Goal: Navigation & Orientation: Find specific page/section

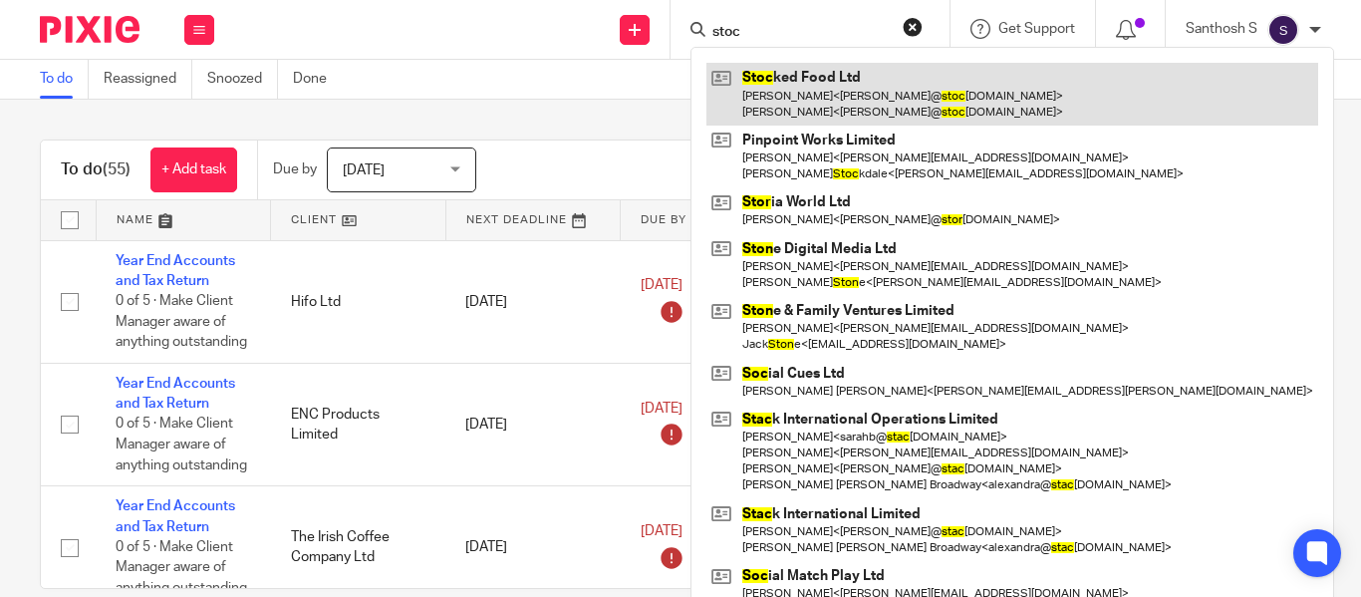
type input "stoc"
click at [825, 93] on link at bounding box center [1012, 94] width 612 height 62
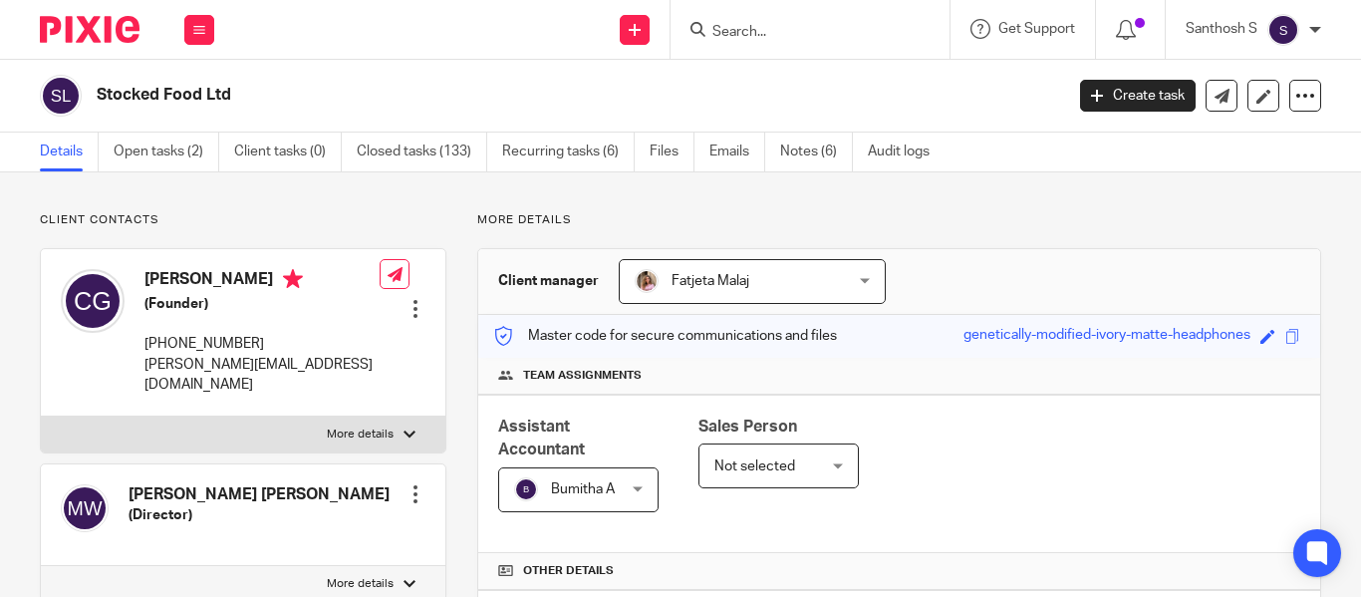
scroll to position [100, 0]
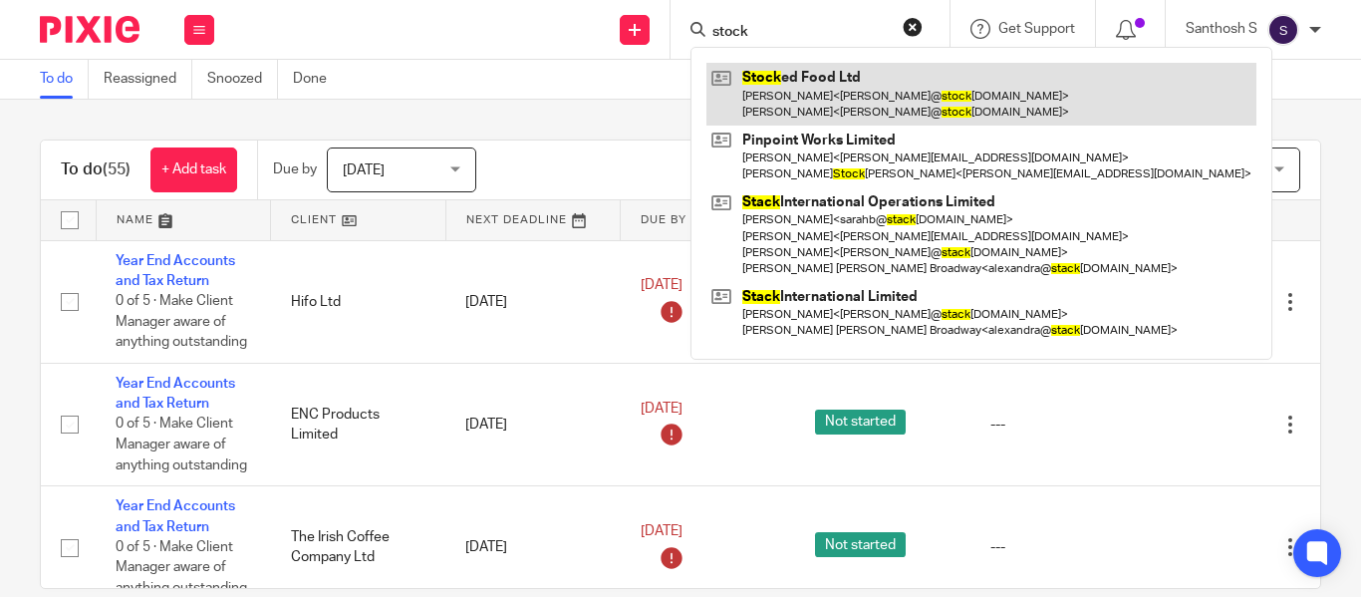
type input "stock"
click at [833, 79] on link at bounding box center [981, 94] width 550 height 62
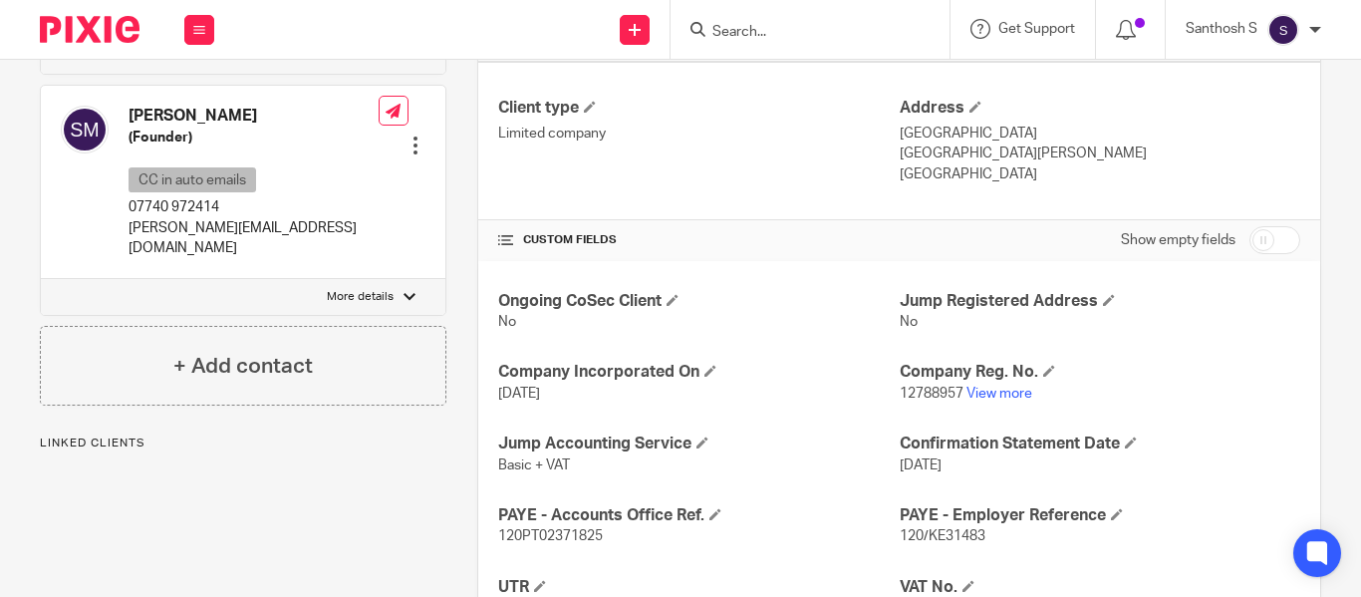
scroll to position [598, 0]
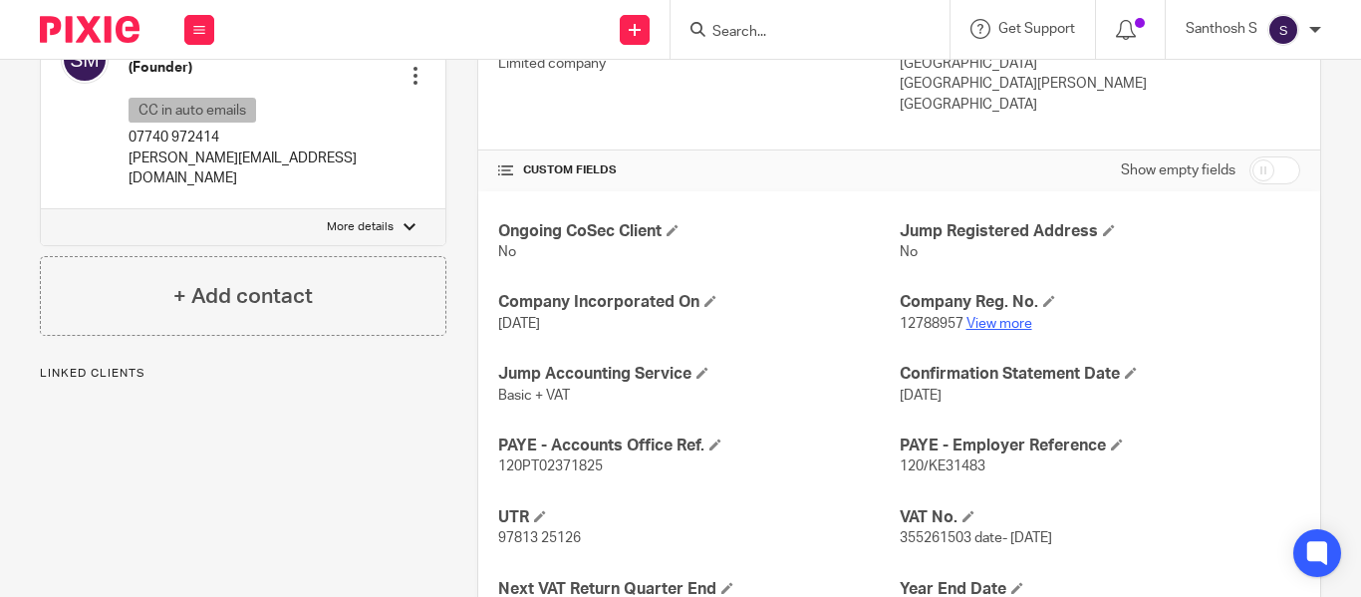
click at [989, 326] on link "View more" at bounding box center [999, 324] width 66 height 14
